Goal: Information Seeking & Learning: Learn about a topic

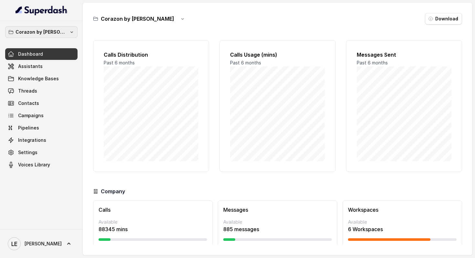
click at [59, 36] on button "Corazon by [PERSON_NAME]" at bounding box center [41, 32] width 72 height 12
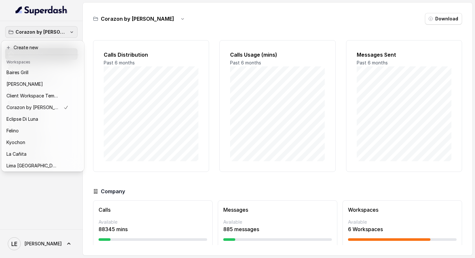
click at [80, 26] on div "Corazon by [PERSON_NAME] Dashboard Assistants Knowledge Bases Threads Contacts …" at bounding box center [41, 125] width 83 height 208
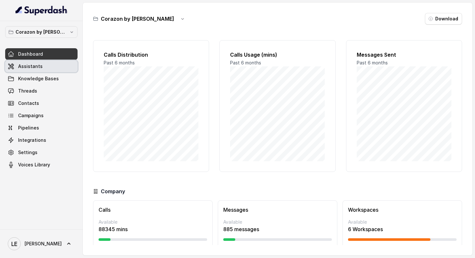
click at [61, 65] on link "Assistants" at bounding box center [41, 66] width 72 height 12
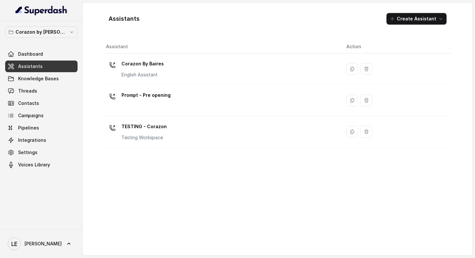
click at [69, 37] on button "Corazon by [PERSON_NAME]" at bounding box center [41, 32] width 72 height 12
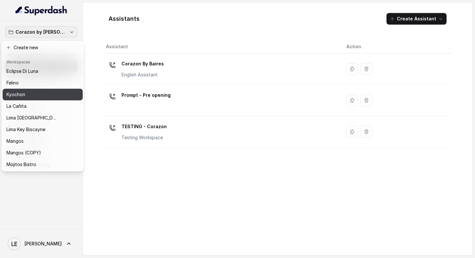
scroll to position [118, 0]
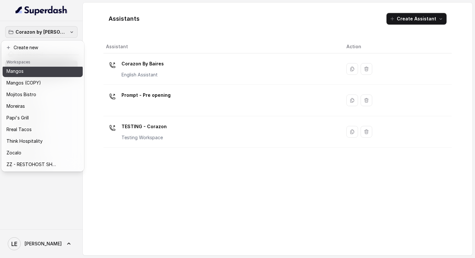
click at [54, 76] on button "Mangos" at bounding box center [43, 71] width 80 height 12
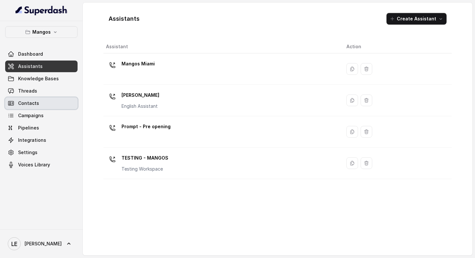
click at [59, 94] on link "Threads" at bounding box center [41, 91] width 72 height 12
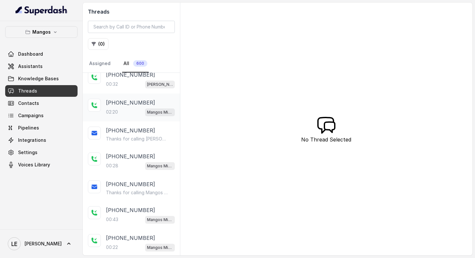
scroll to position [73, 0]
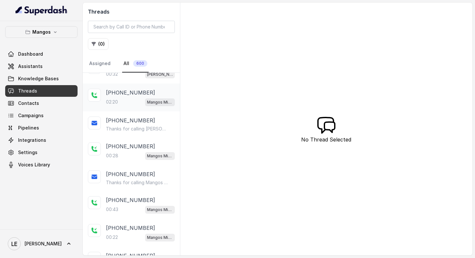
click at [146, 101] on span "Mangos Miami" at bounding box center [160, 102] width 30 height 8
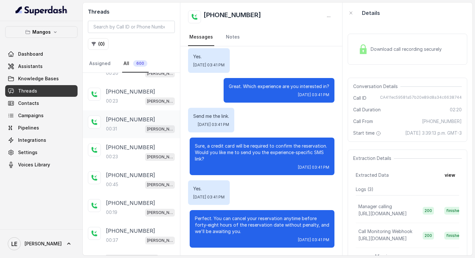
scroll to position [381, 0]
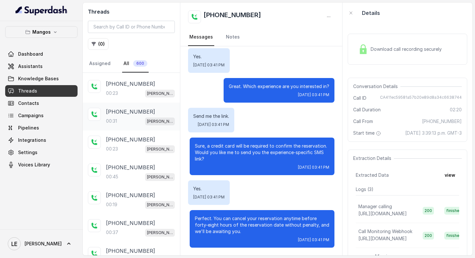
click at [150, 132] on div "[PHONE_NUMBER]:23 Mangos Orlando" at bounding box center [131, 144] width 97 height 28
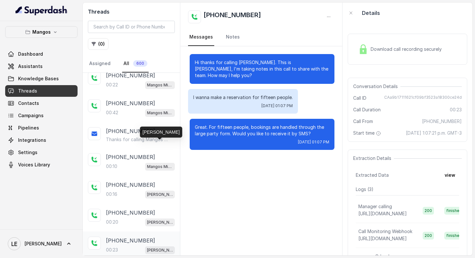
scroll to position [200, 0]
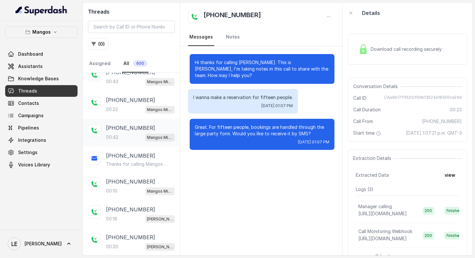
click at [147, 140] on div "[PHONE_NUMBER]:42 Mangos Miami" at bounding box center [131, 133] width 97 height 28
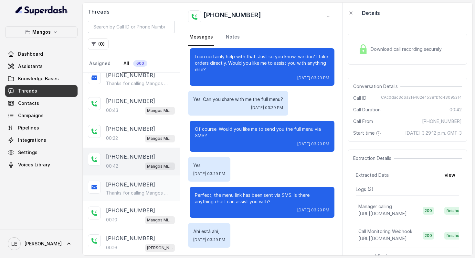
scroll to position [167, 0]
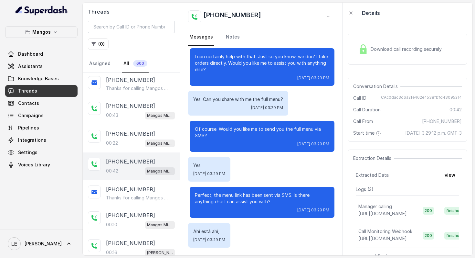
click at [410, 97] on span "CAc0dac3d6a2fe462e4538fbfd43095214" at bounding box center [421, 98] width 81 height 6
click at [143, 142] on div "00:22 Mangos Miami" at bounding box center [140, 143] width 69 height 8
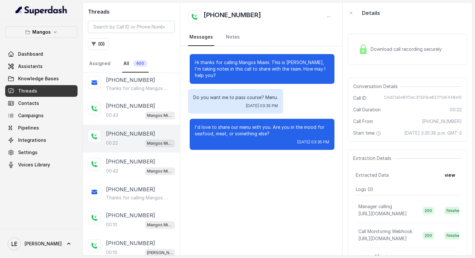
scroll to position [158, 0]
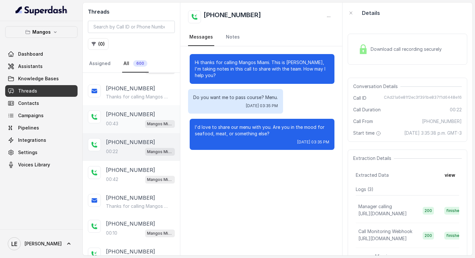
click at [147, 129] on div "[PHONE_NUMBER]:43 Mangos Miami" at bounding box center [131, 119] width 97 height 28
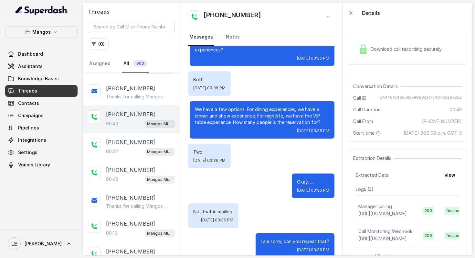
scroll to position [94, 0]
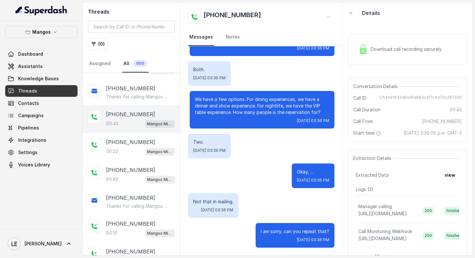
click at [414, 131] on span "[DATE] 3:36:09 p.m. GMT-3" at bounding box center [433, 133] width 58 height 6
click at [425, 135] on span "[DATE] 3:36:09 p.m. GMT-3" at bounding box center [433, 133] width 58 height 6
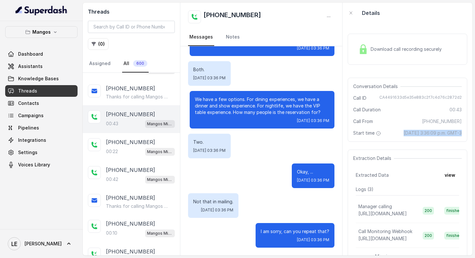
click at [425, 135] on span "[DATE] 3:36:09 p.m. GMT-3" at bounding box center [433, 133] width 58 height 6
click at [427, 136] on span "[DATE] 3:36:09 p.m. GMT-3" at bounding box center [433, 133] width 58 height 6
drag, startPoint x: 418, startPoint y: 134, endPoint x: 455, endPoint y: 132, distance: 37.9
click at [461, 132] on span "[DATE] 3:36:09 p.m. GMT-3" at bounding box center [433, 133] width 58 height 6
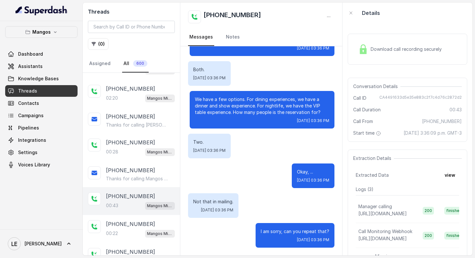
scroll to position [0, 0]
